Goal: Navigation & Orientation: Find specific page/section

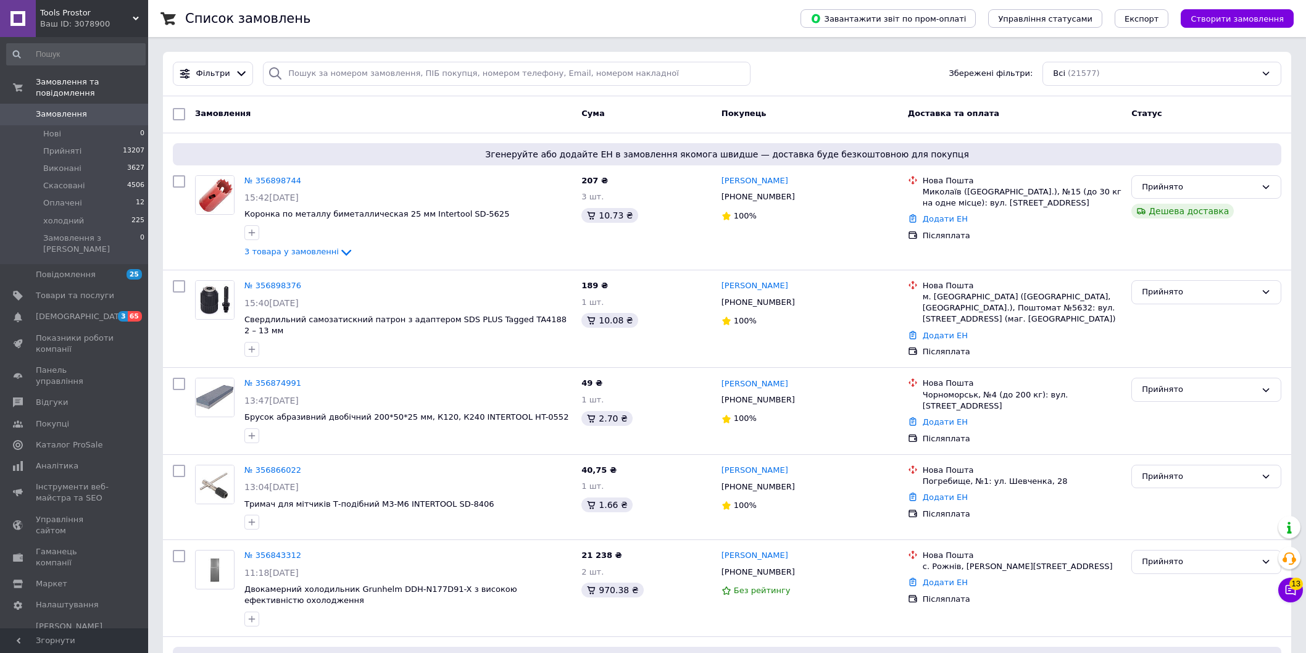
click at [68, 23] on div "Ваш ID: 3078900" at bounding box center [94, 24] width 108 height 11
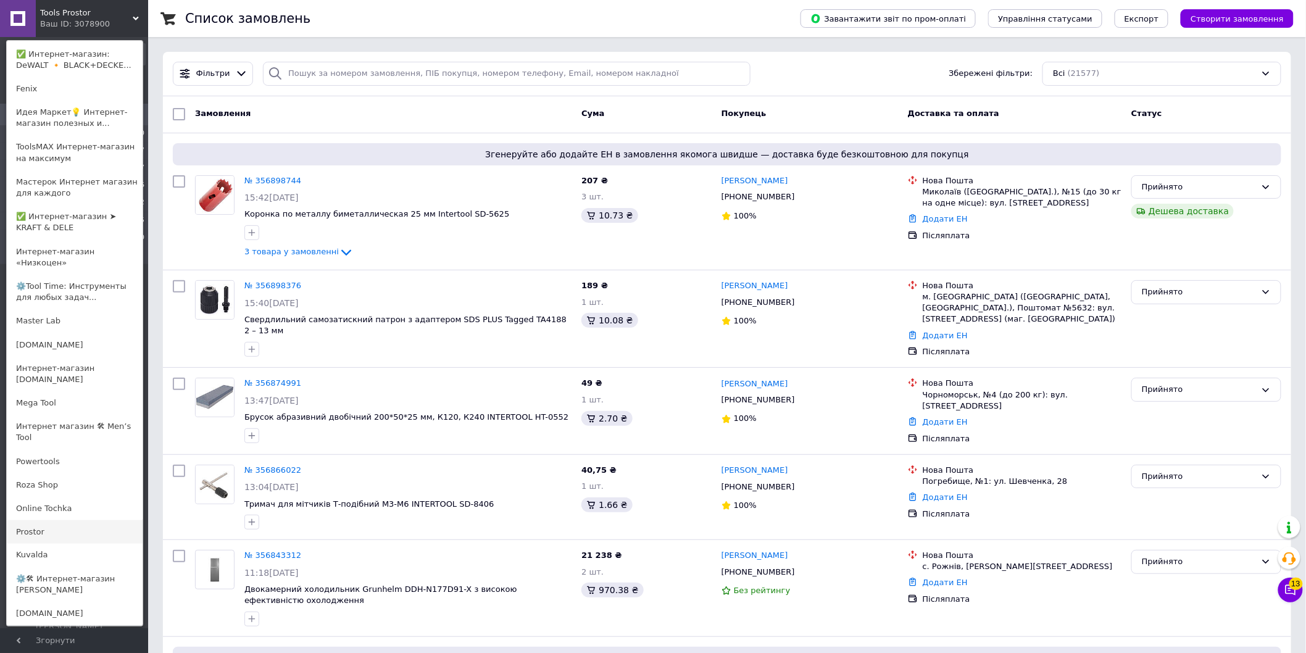
scroll to position [468, 0]
click at [102, 566] on link "⚙️🛠 Интернет-магазин [PERSON_NAME]" at bounding box center [75, 583] width 136 height 35
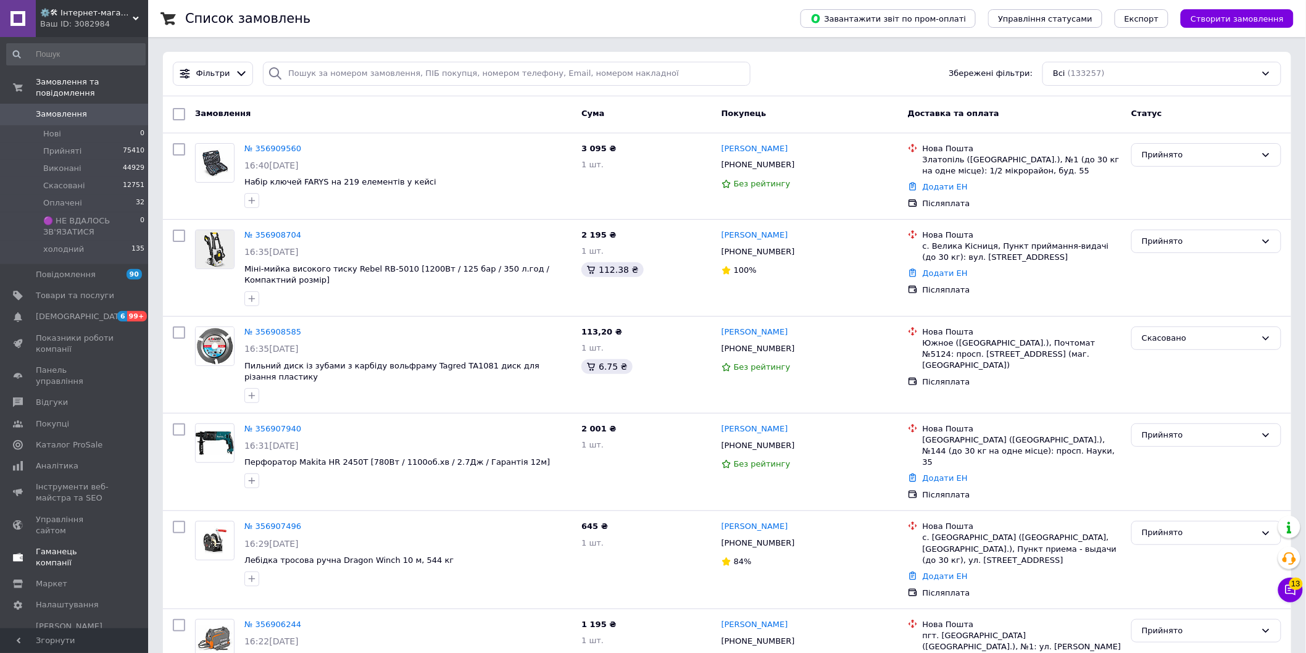
click at [46, 546] on span "Гаманець компанії" at bounding box center [75, 557] width 78 height 22
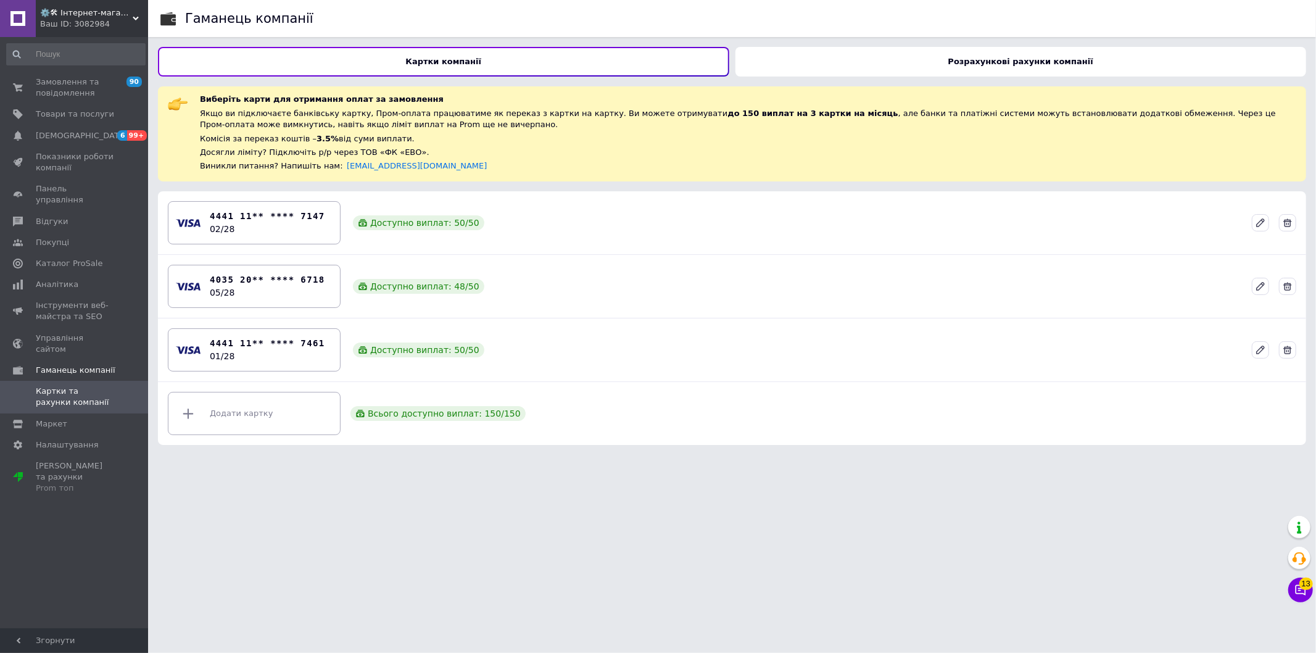
click at [815, 62] on div "Розрахункові рахунки компанії" at bounding box center [1021, 62] width 571 height 30
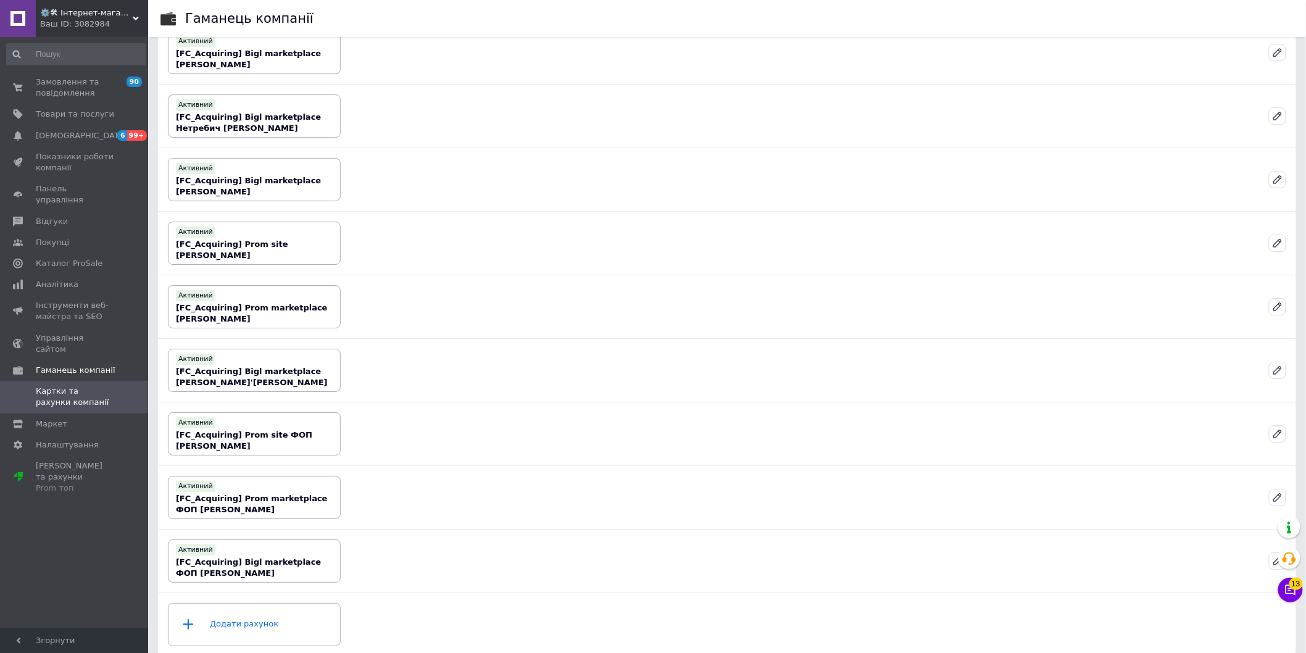
scroll to position [3611, 0]
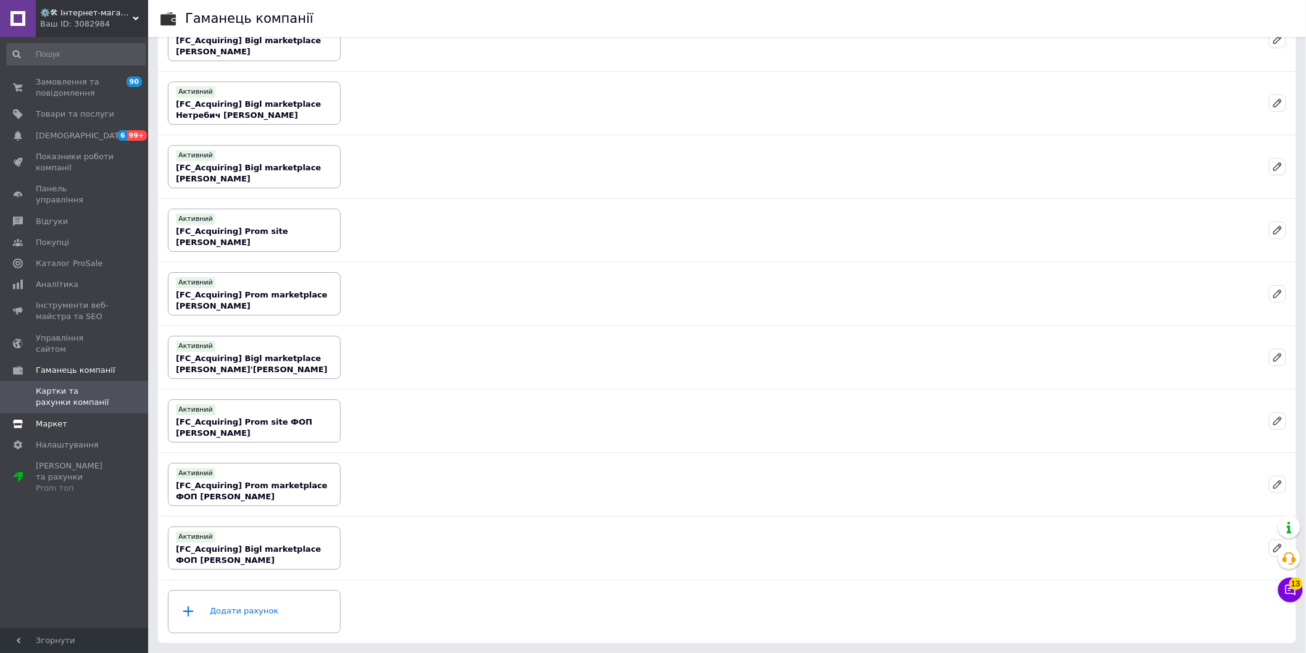
click at [42, 418] on span "Маркет" at bounding box center [51, 423] width 31 height 11
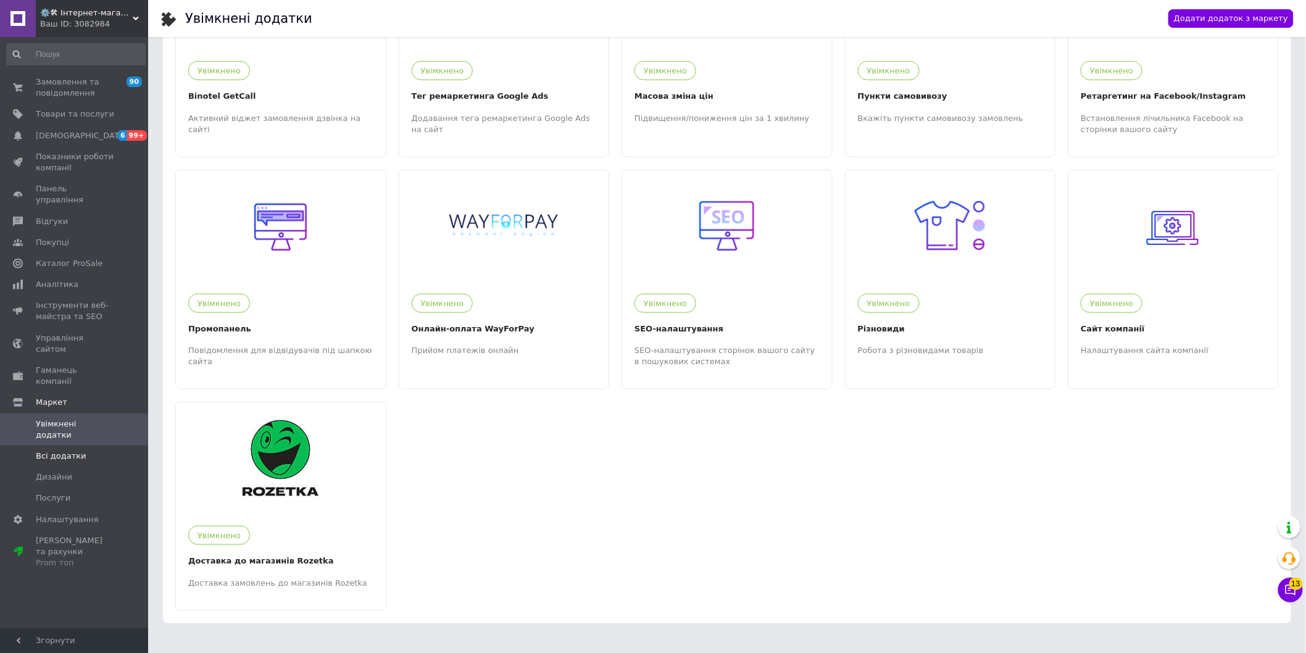
scroll to position [364, 0]
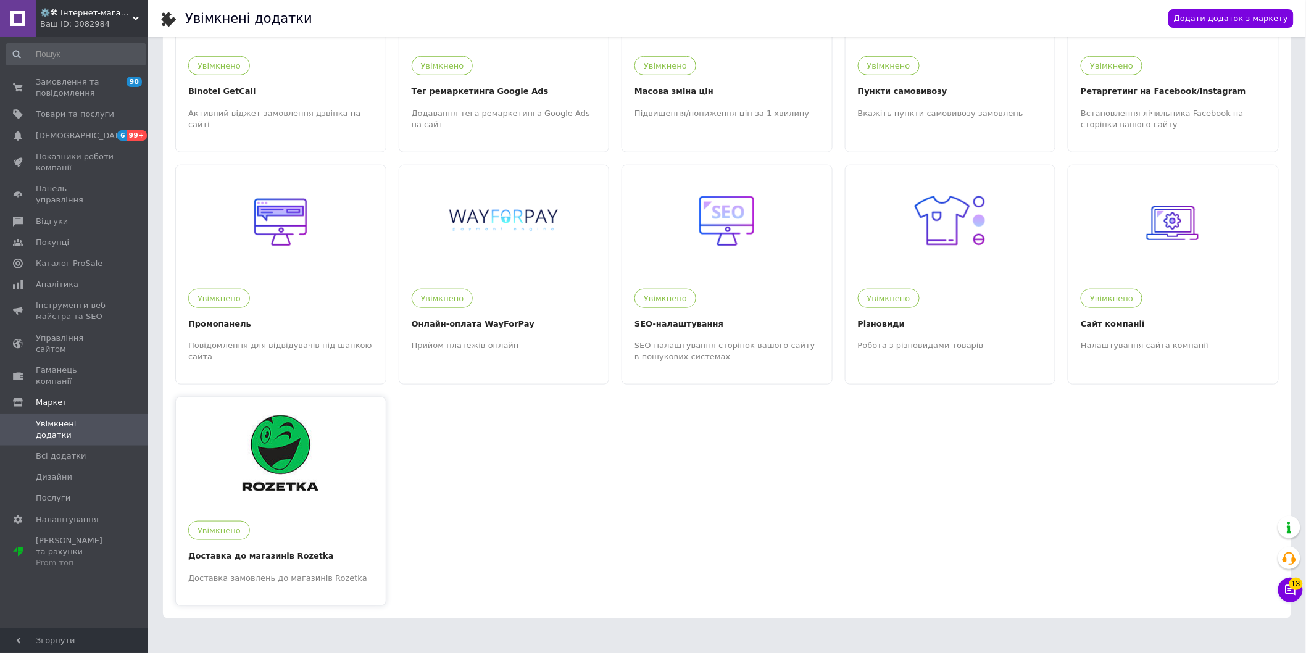
click at [293, 573] on div "Доставка замовлень до магазинів Rozetka" at bounding box center [280, 578] width 185 height 11
click at [53, 137] on span "[DEMOGRAPHIC_DATA]" at bounding box center [81, 135] width 91 height 11
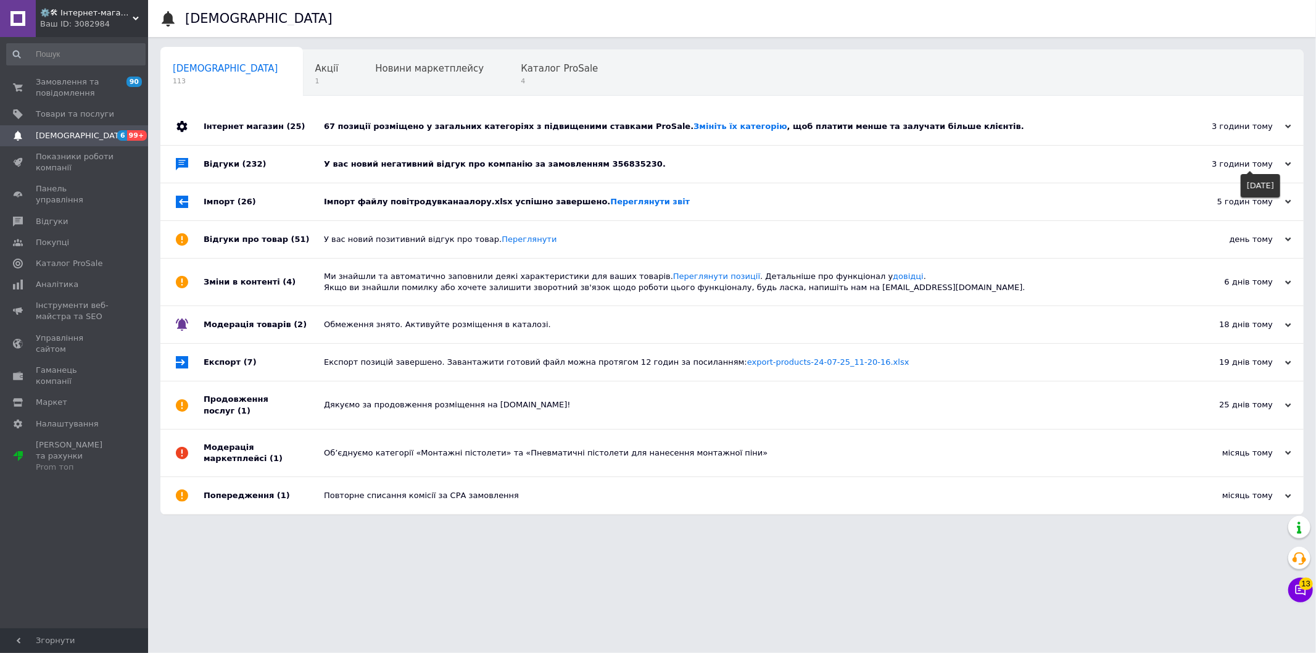
click at [1287, 167] on icon at bounding box center [1288, 164] width 6 height 6
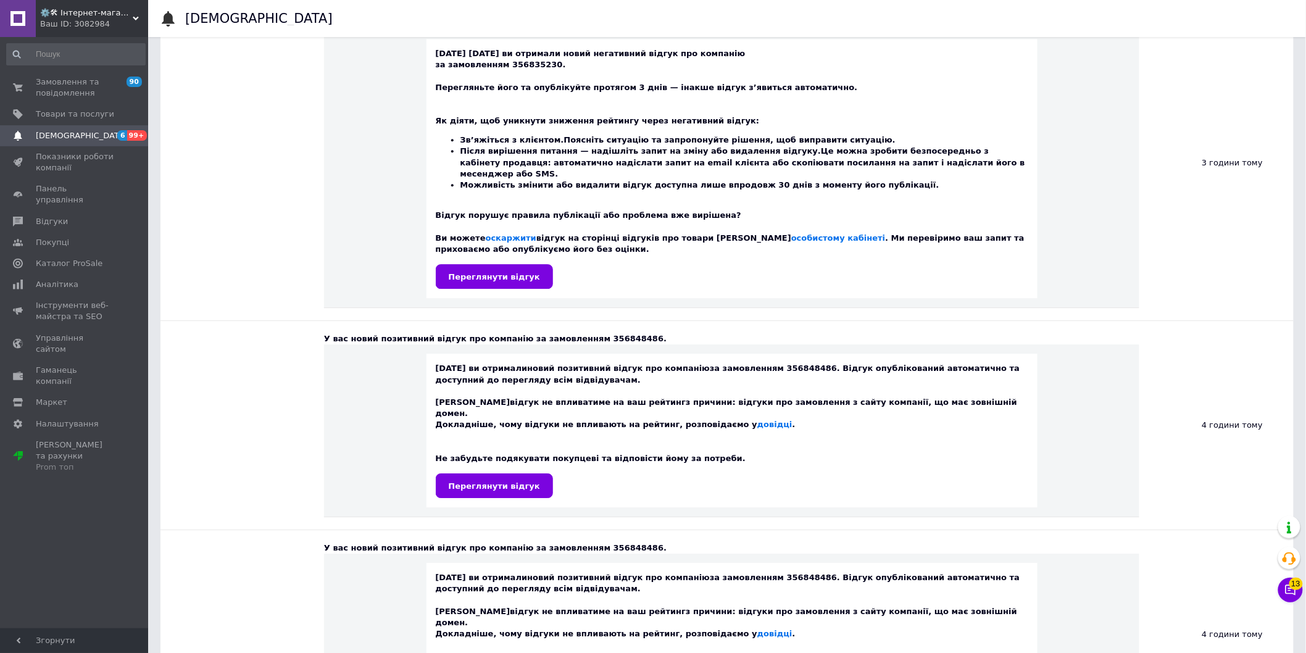
scroll to position [3314, 0]
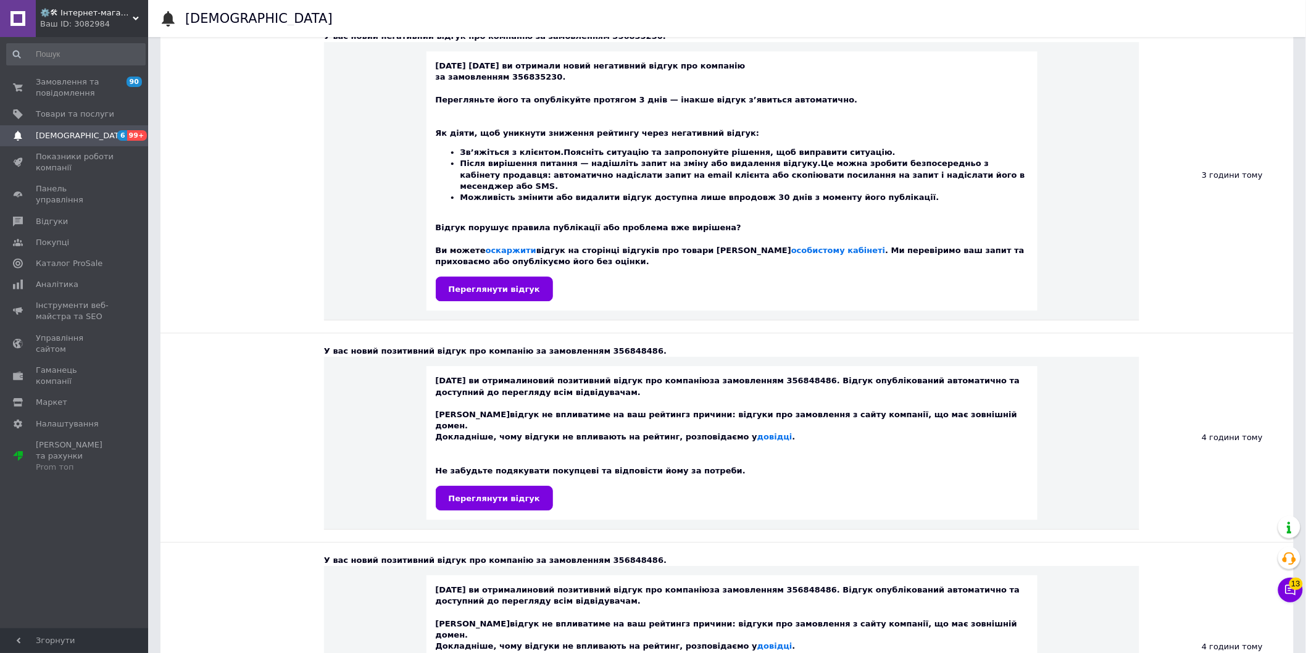
click at [93, 130] on span "[DEMOGRAPHIC_DATA]" at bounding box center [75, 135] width 78 height 11
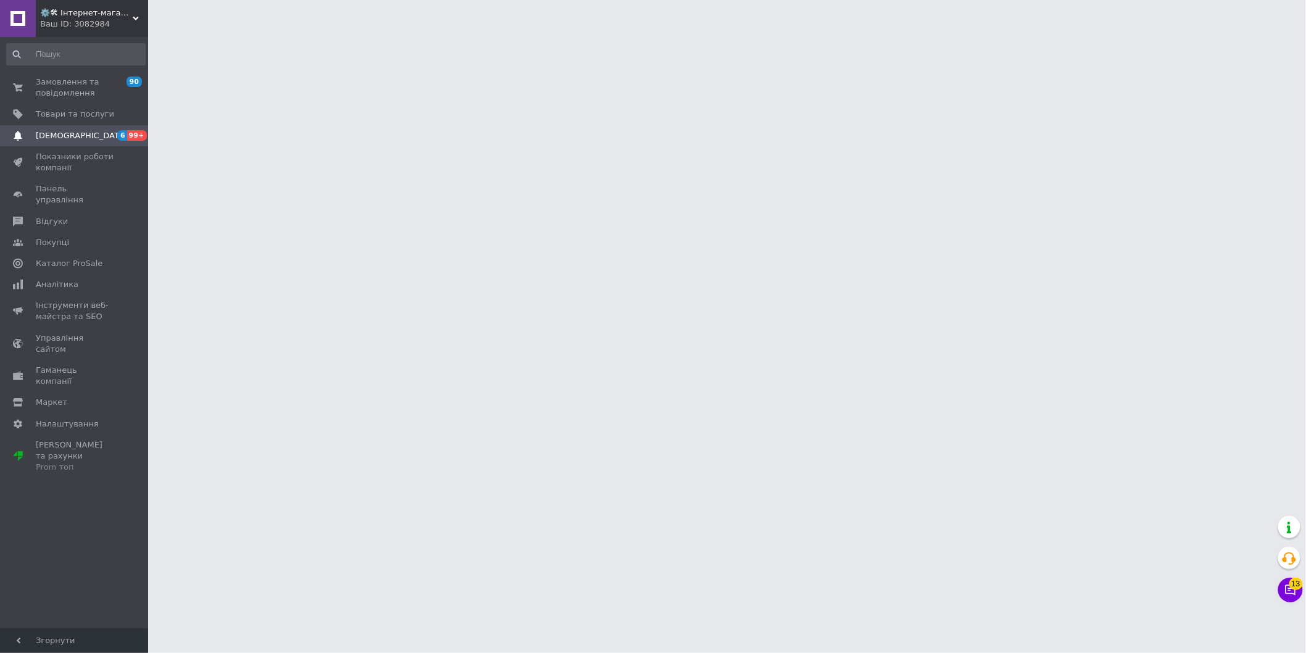
scroll to position [0, 0]
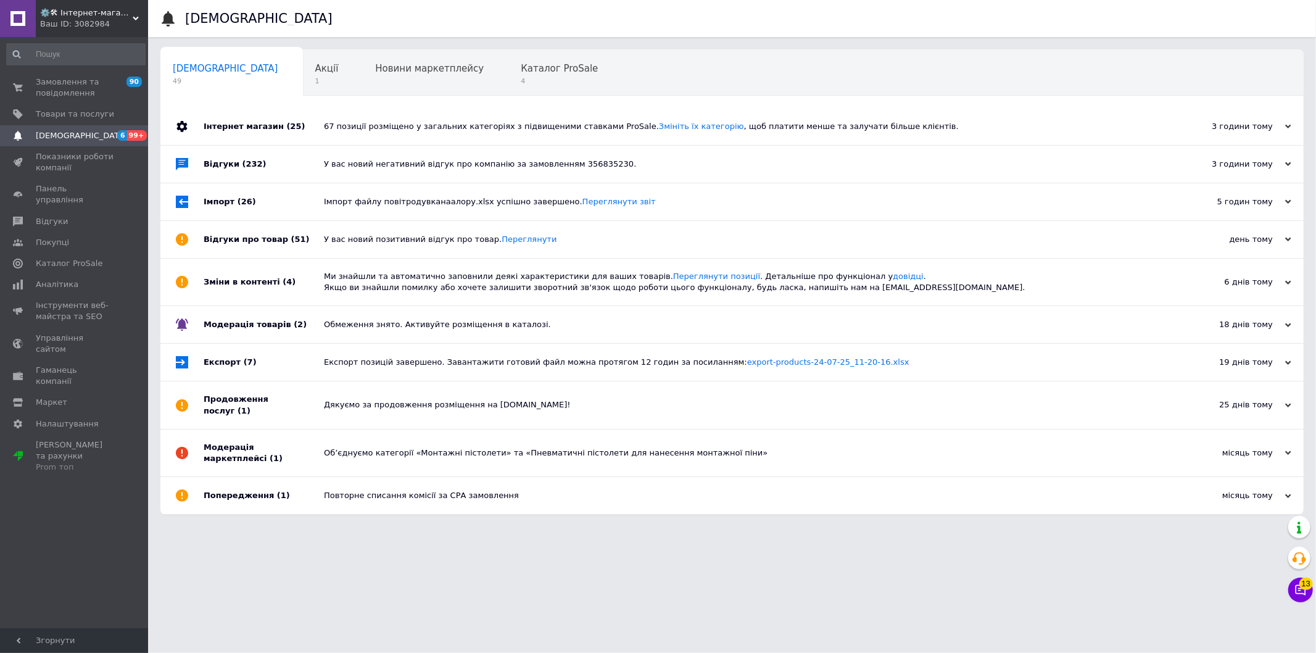
click at [342, 447] on div "Об’єднуємо категорії «Монтажні пістолети» та «Пневматичні пістолети для нанесен…" at bounding box center [746, 452] width 844 height 11
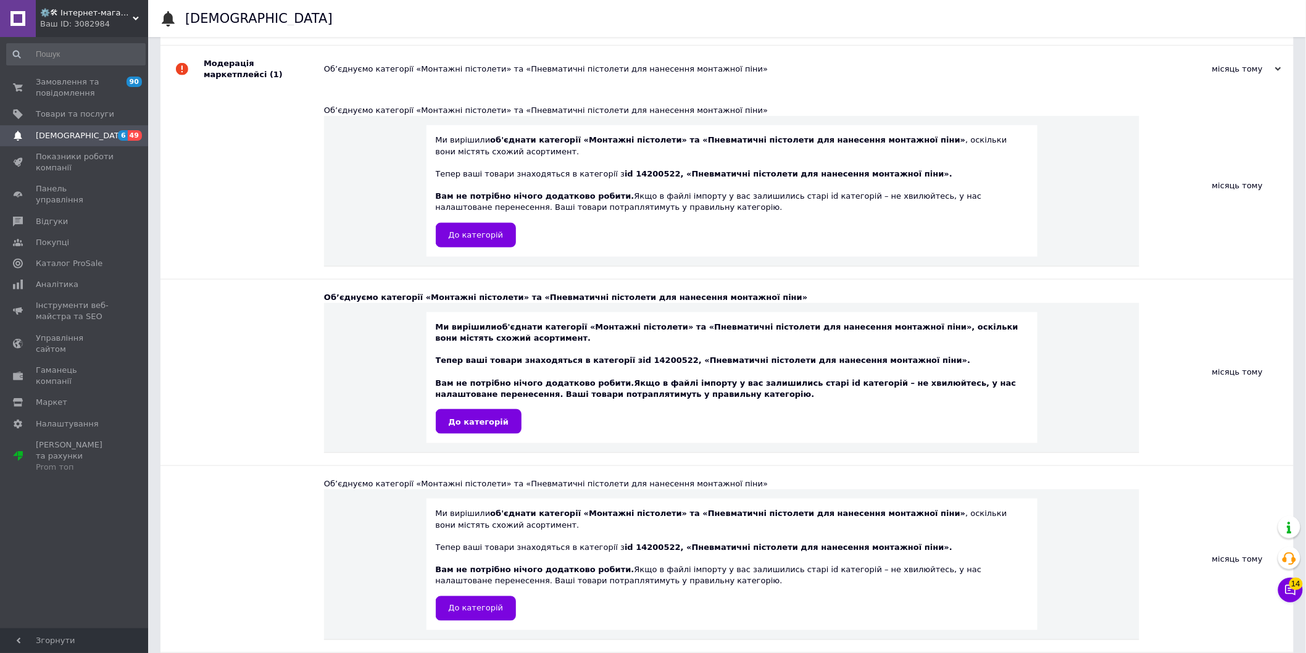
scroll to position [421, 0]
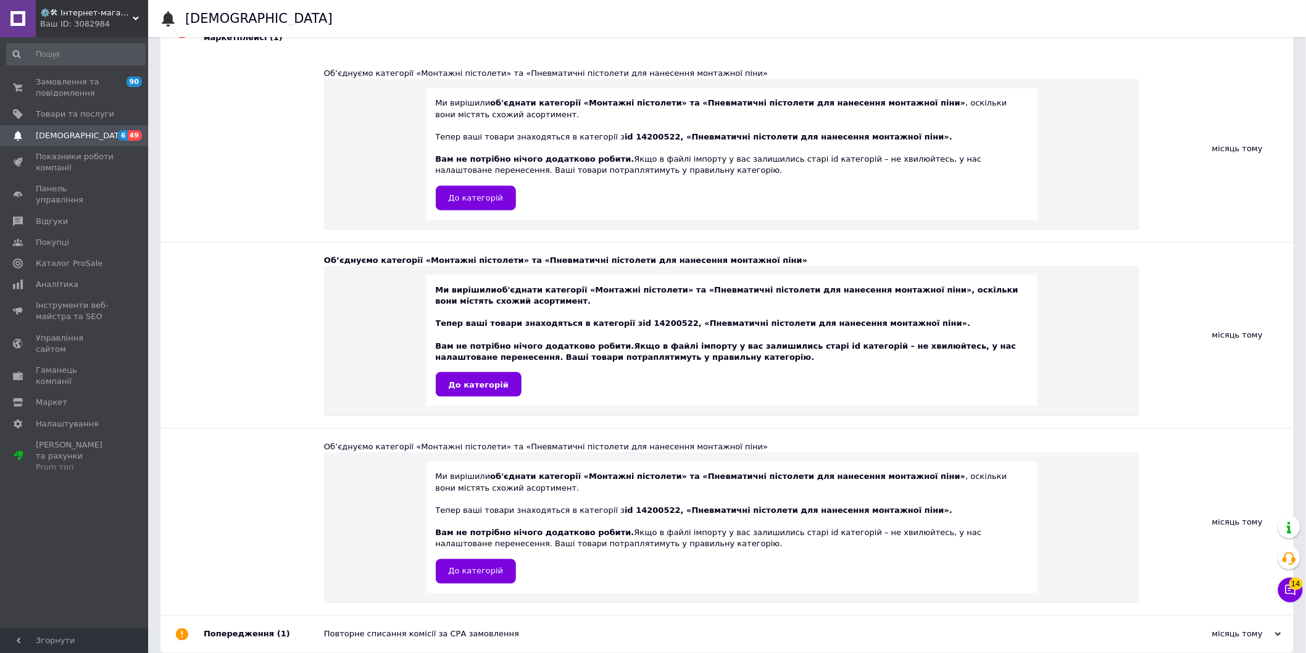
click at [365, 629] on div "Повторне списання комісії за СРА замовлення" at bounding box center [741, 634] width 834 height 11
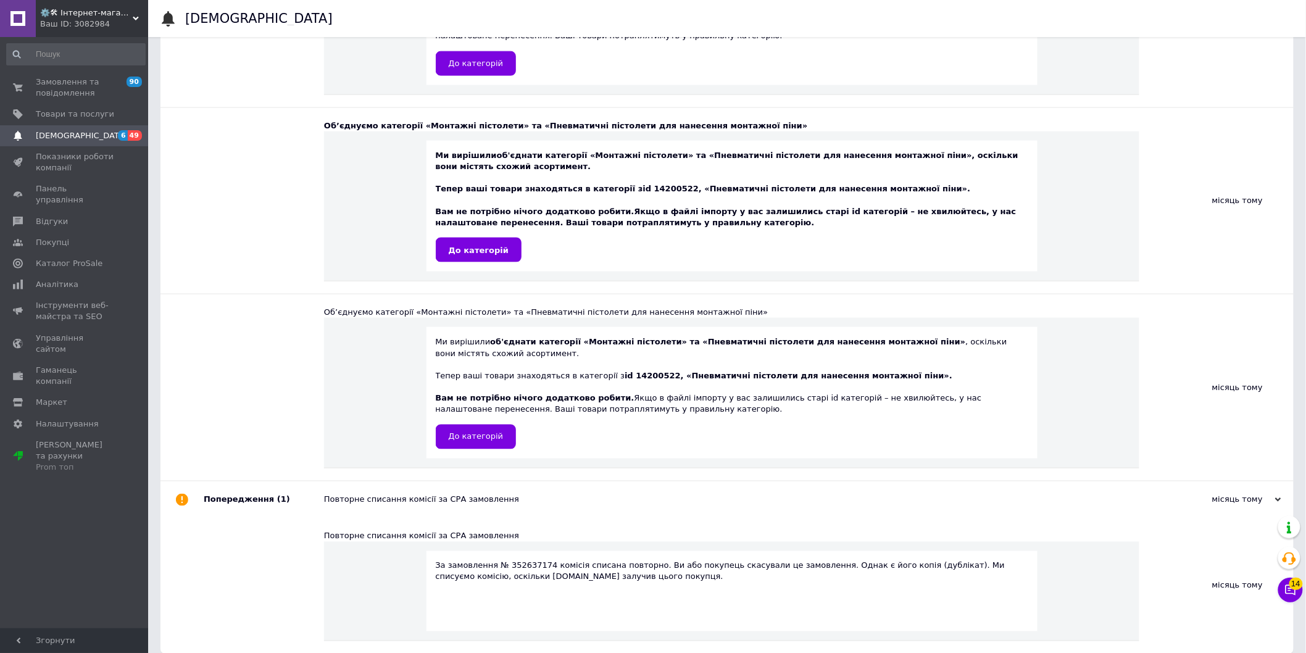
scroll to position [557, 0]
